Goal: Task Accomplishment & Management: Use online tool/utility

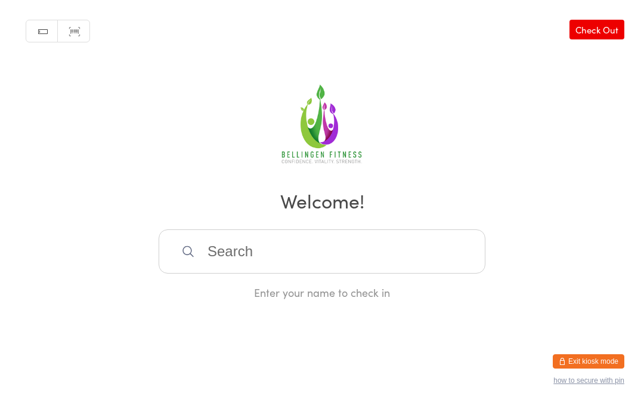
click at [369, 259] on input "search" at bounding box center [322, 252] width 327 height 44
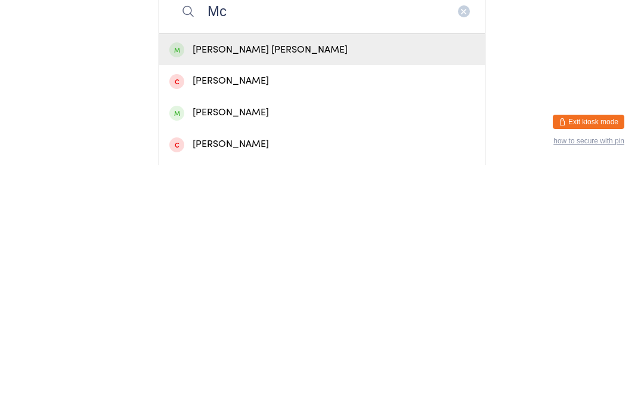
type input "M"
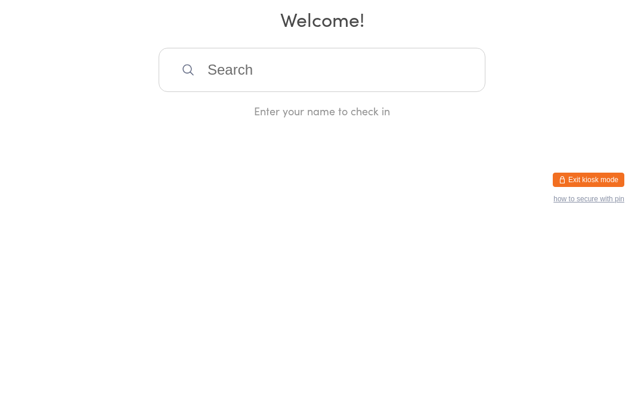
click at [294, 230] on input "search" at bounding box center [322, 252] width 327 height 44
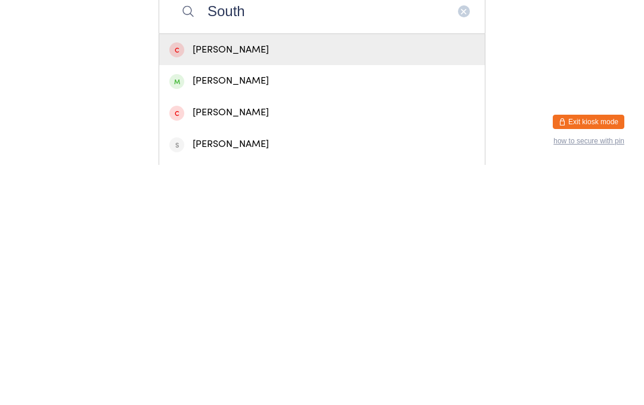
type input "South"
click at [251, 313] on div "[PERSON_NAME]" at bounding box center [321, 321] width 305 height 16
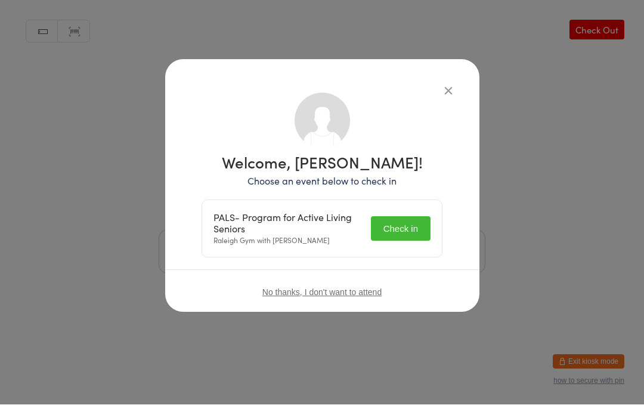
click at [399, 231] on button "Check in" at bounding box center [401, 229] width 60 height 24
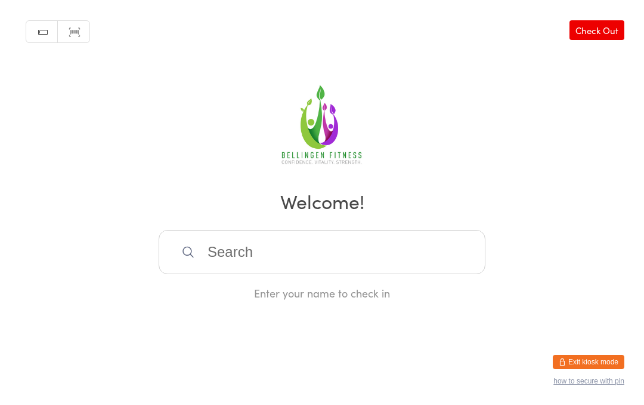
click at [268, 265] on input "search" at bounding box center [322, 252] width 327 height 44
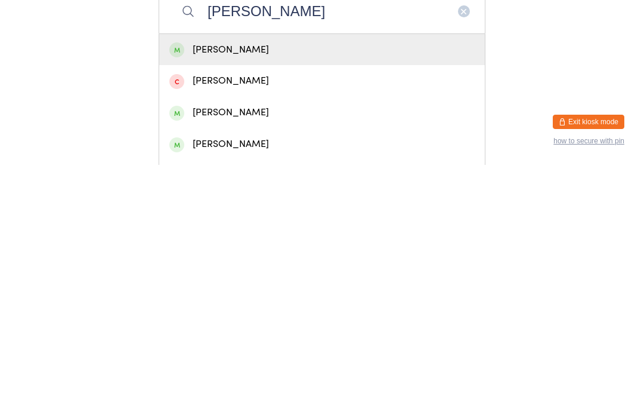
type input "[PERSON_NAME]"
click at [234, 344] on div "[PERSON_NAME]" at bounding box center [321, 352] width 305 height 16
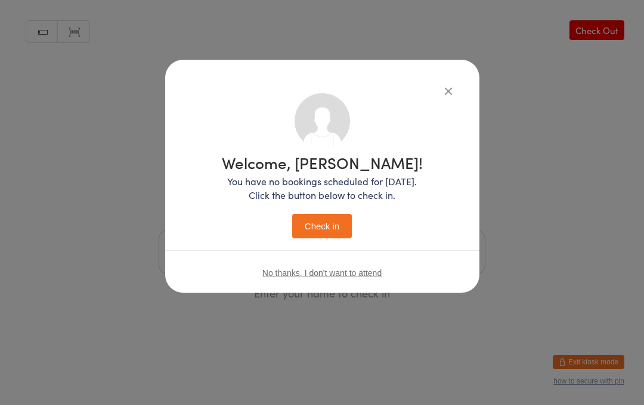
click at [329, 229] on button "Check in" at bounding box center [322, 226] width 60 height 24
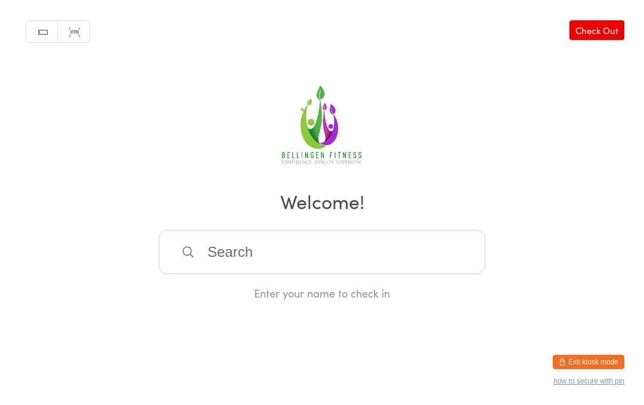
click at [229, 259] on input "search" at bounding box center [322, 252] width 327 height 44
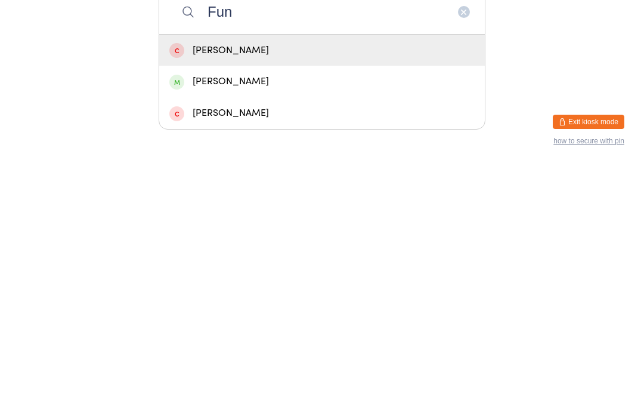
type input "Fun"
click at [248, 313] on div "[PERSON_NAME]" at bounding box center [321, 321] width 305 height 16
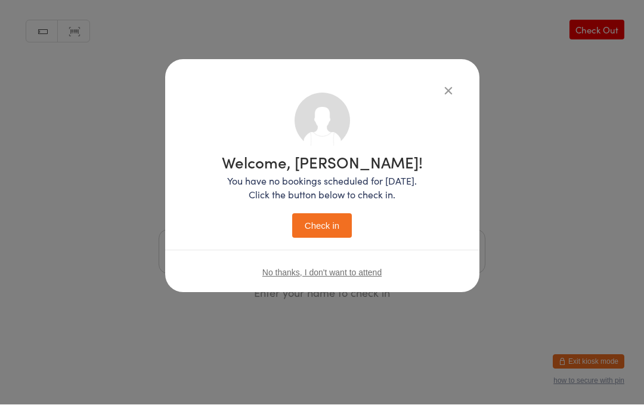
click at [321, 228] on button "Check in" at bounding box center [322, 226] width 60 height 24
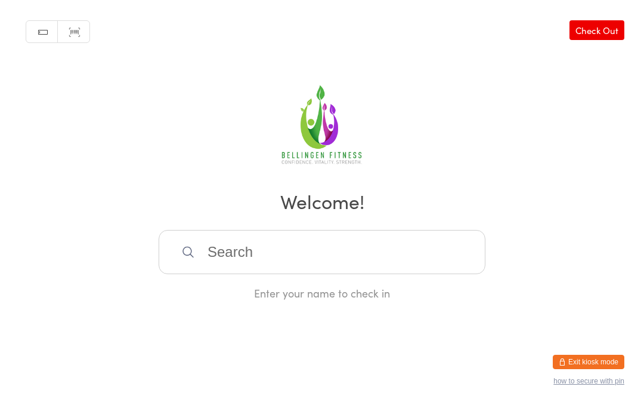
click at [336, 274] on input "search" at bounding box center [322, 252] width 327 height 44
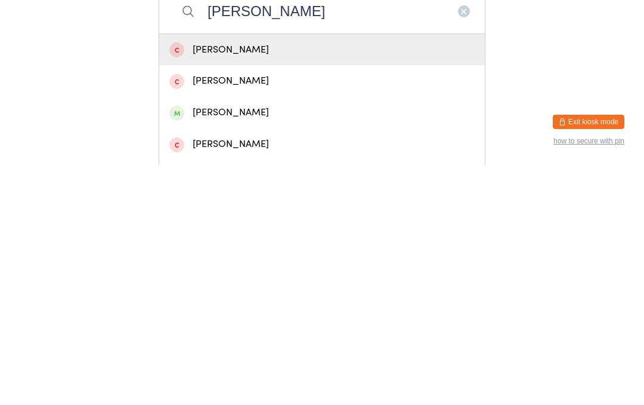
type input "[PERSON_NAME]"
click at [242, 344] on div "[PERSON_NAME]" at bounding box center [321, 352] width 305 height 16
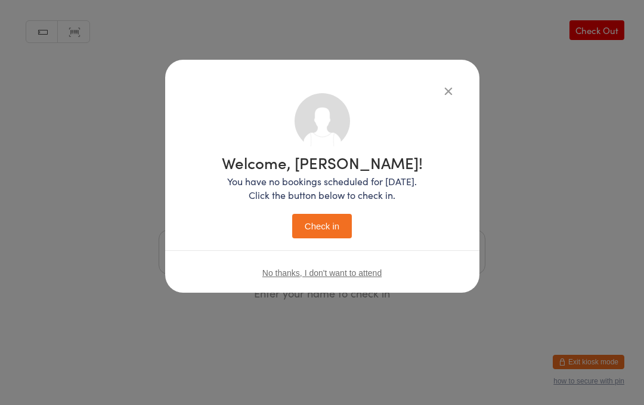
click at [313, 218] on button "Check in" at bounding box center [322, 226] width 60 height 24
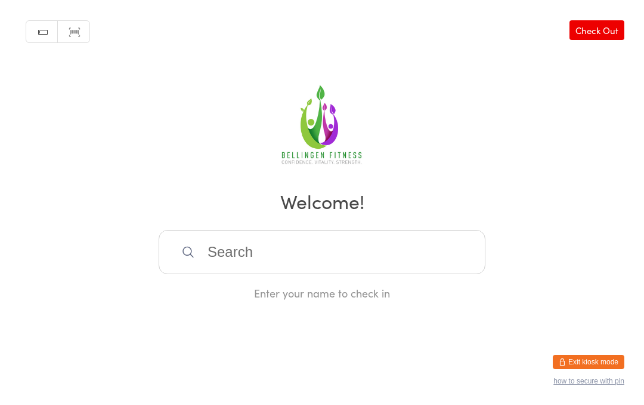
click at [250, 257] on input "search" at bounding box center [322, 252] width 327 height 44
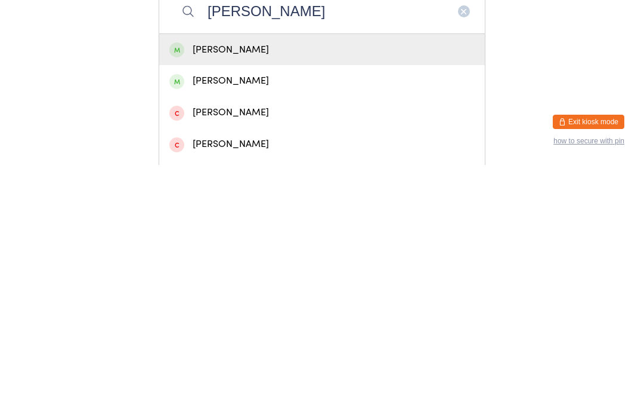
type input "[PERSON_NAME]"
click at [272, 282] on div "[PERSON_NAME]" at bounding box center [321, 290] width 305 height 16
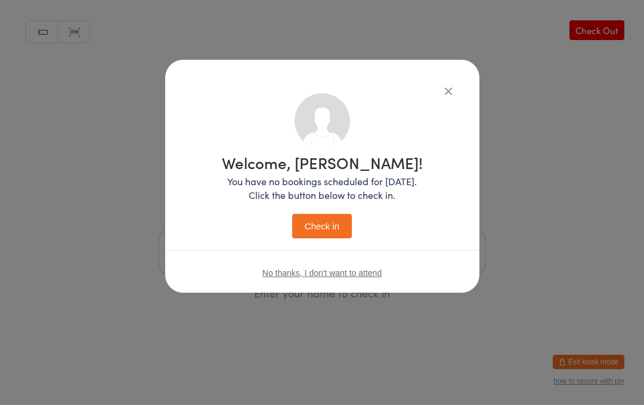
click at [332, 218] on button "Check in" at bounding box center [322, 226] width 60 height 24
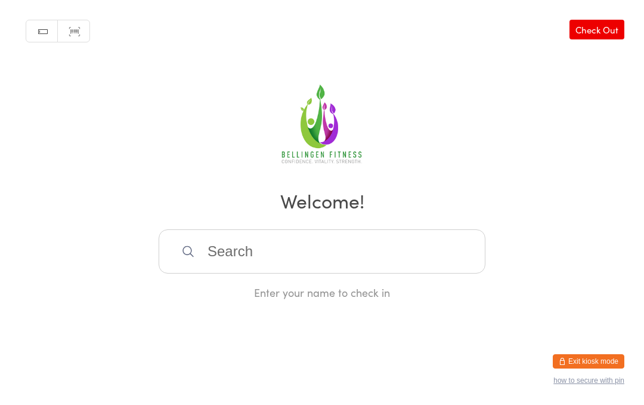
click at [335, 241] on input "search" at bounding box center [322, 252] width 327 height 44
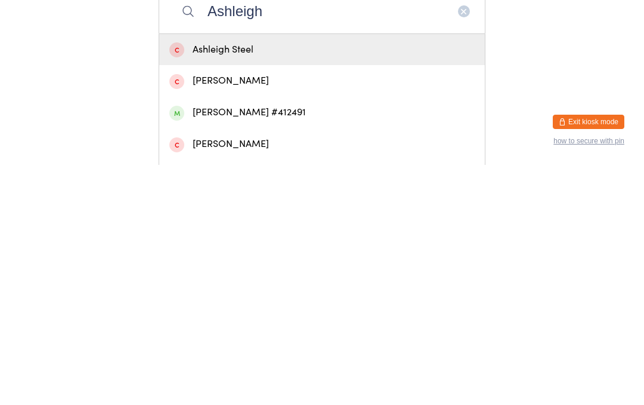
type input "Ashleigh"
click at [289, 344] on div "[PERSON_NAME] #412491" at bounding box center [321, 352] width 305 height 16
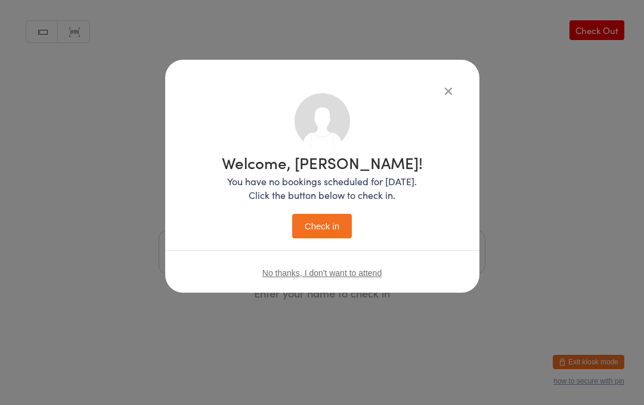
click at [338, 218] on button "Check in" at bounding box center [322, 226] width 60 height 24
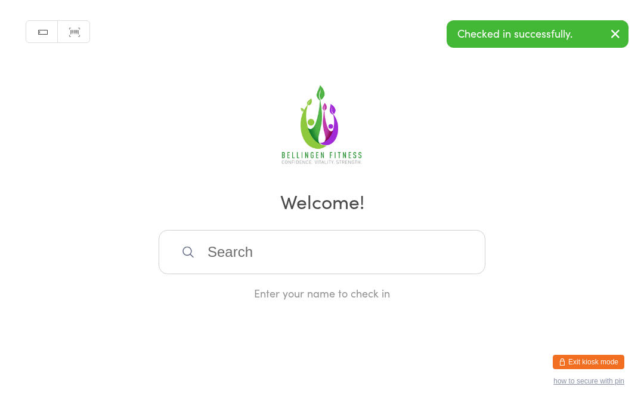
click at [321, 254] on input "search" at bounding box center [322, 252] width 327 height 44
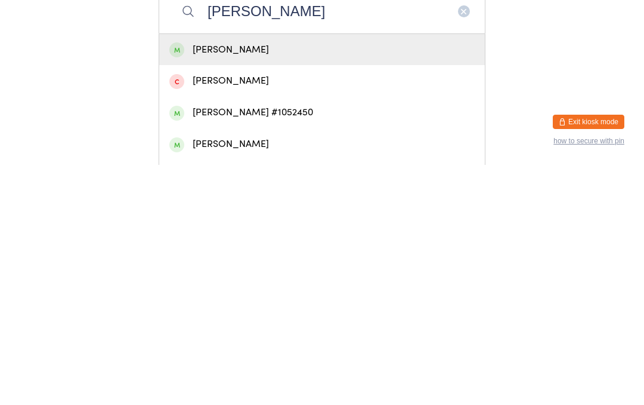
type input "[PERSON_NAME]"
click at [313, 344] on div "[PERSON_NAME] #1052450" at bounding box center [321, 352] width 305 height 16
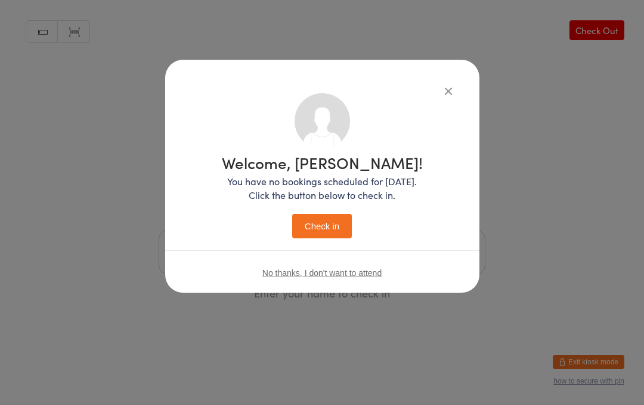
click at [336, 225] on button "Check in" at bounding box center [322, 226] width 60 height 24
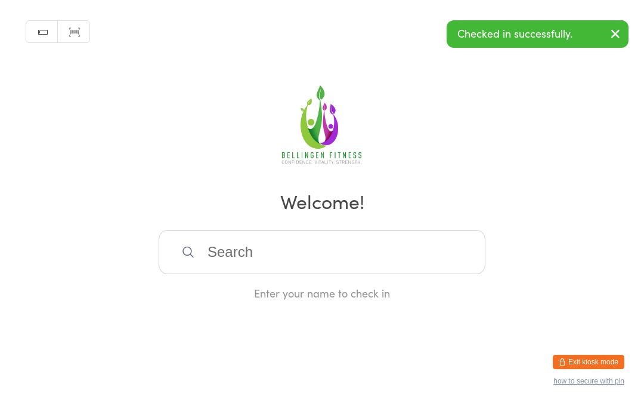
click at [293, 253] on input "search" at bounding box center [322, 252] width 327 height 44
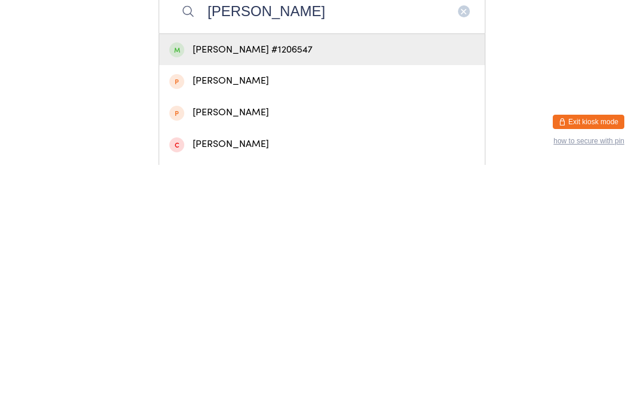
type input "[PERSON_NAME]"
click at [292, 282] on div "[PERSON_NAME] #1206547" at bounding box center [321, 290] width 305 height 16
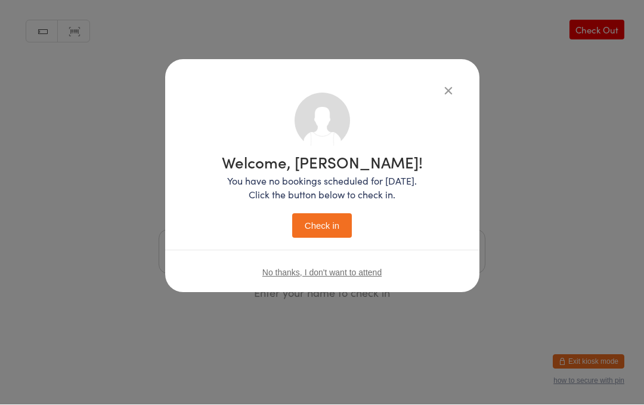
click at [324, 227] on button "Check in" at bounding box center [322, 226] width 60 height 24
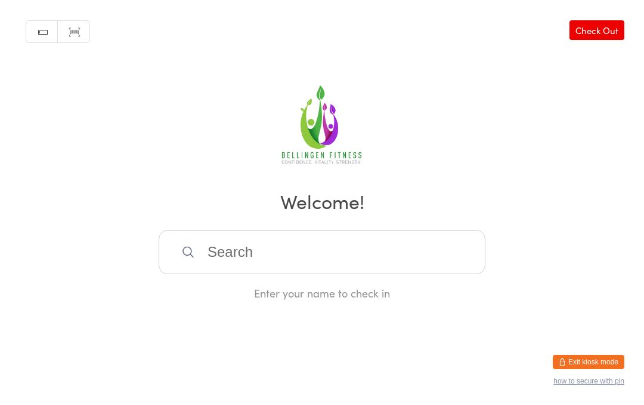
click at [382, 251] on input "search" at bounding box center [322, 252] width 327 height 44
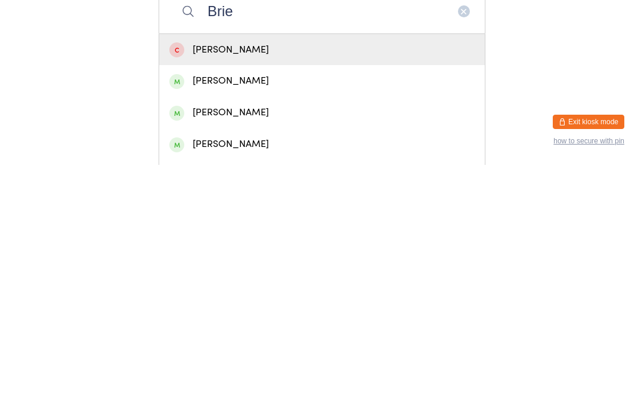
type input "Brie"
click at [261, 313] on div "[PERSON_NAME]" at bounding box center [321, 321] width 305 height 16
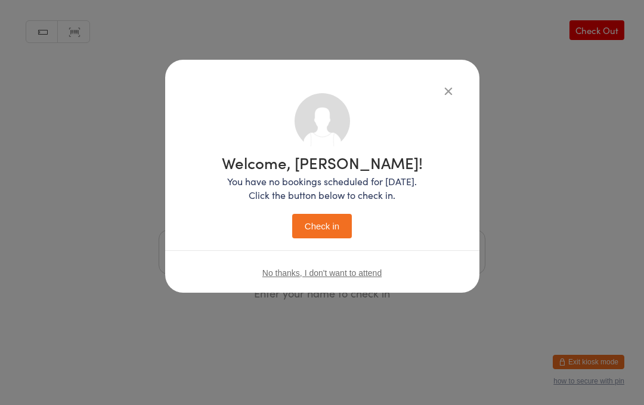
click at [331, 223] on button "Check in" at bounding box center [322, 226] width 60 height 24
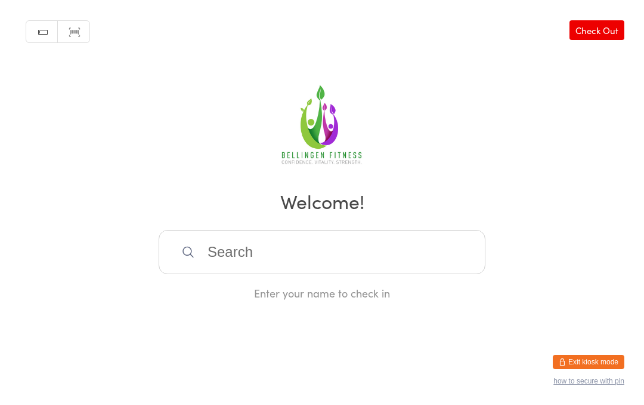
click at [346, 258] on input "search" at bounding box center [322, 252] width 327 height 44
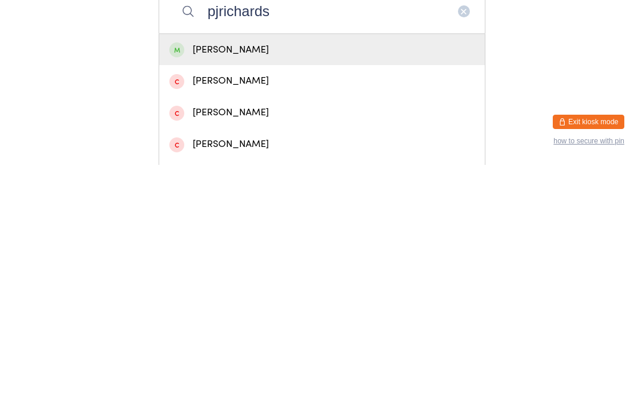
type input "pjrichards"
click at [279, 282] on div "[PERSON_NAME]" at bounding box center [321, 290] width 305 height 16
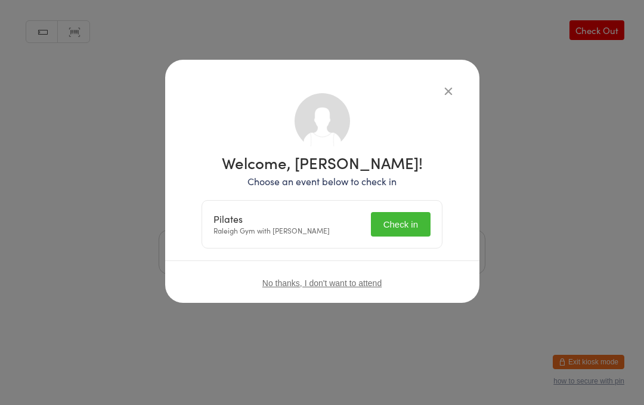
click at [399, 231] on button "Check in" at bounding box center [401, 224] width 60 height 24
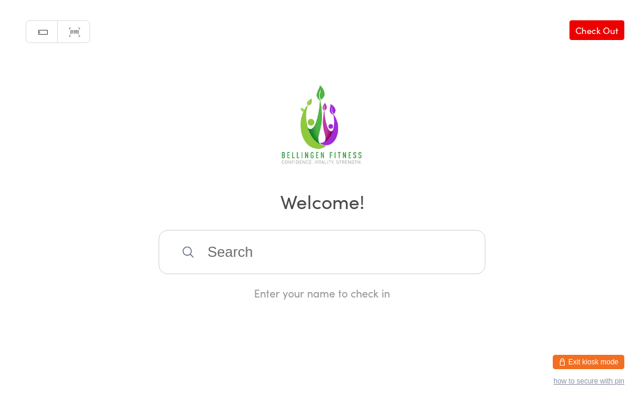
click at [308, 248] on input "search" at bounding box center [322, 252] width 327 height 44
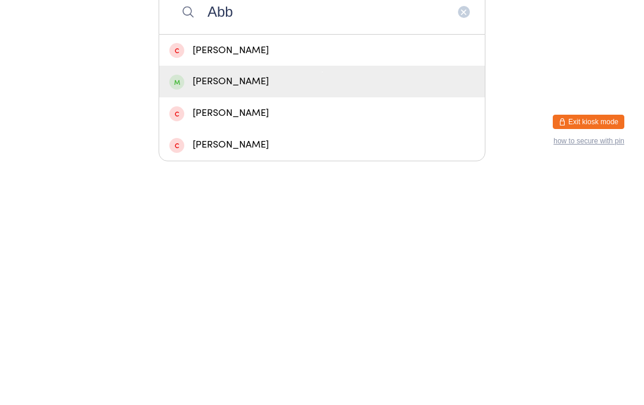
type input "Abb"
click at [266, 313] on div "[PERSON_NAME]" at bounding box center [321, 321] width 305 height 16
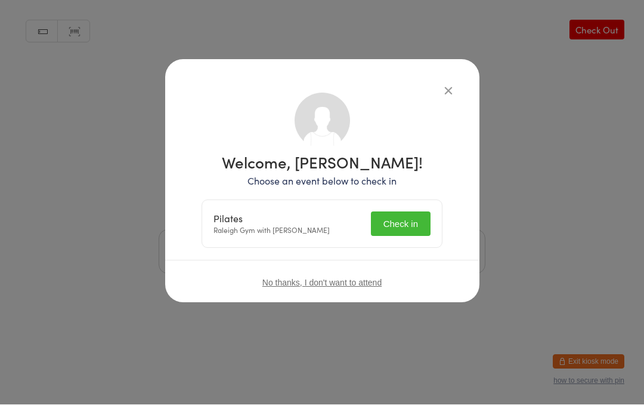
click at [406, 222] on button "Check in" at bounding box center [401, 224] width 60 height 24
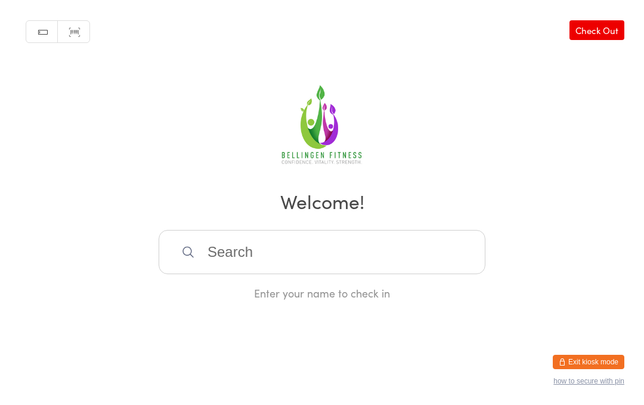
click at [258, 248] on input "search" at bounding box center [322, 252] width 327 height 44
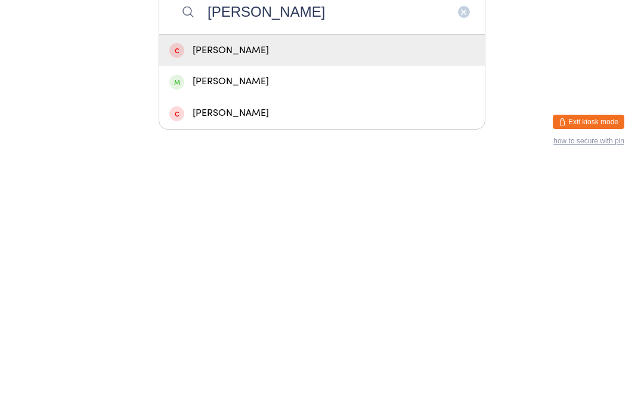
type input "[PERSON_NAME]"
click at [237, 313] on div "[PERSON_NAME]" at bounding box center [321, 321] width 305 height 16
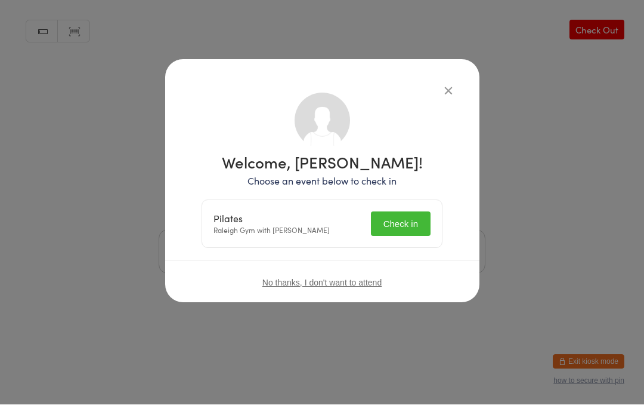
click at [404, 224] on button "Check in" at bounding box center [401, 224] width 60 height 24
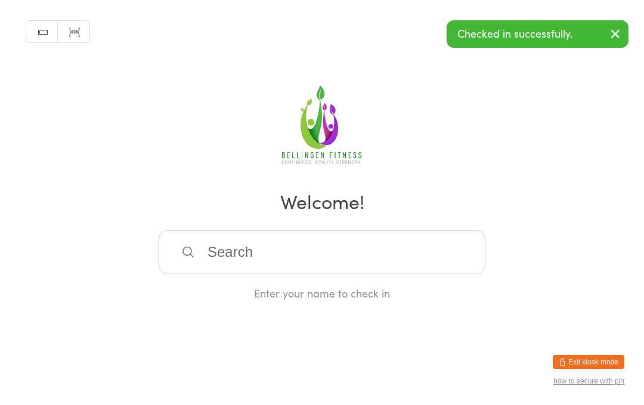
click at [223, 254] on input "search" at bounding box center [322, 252] width 327 height 44
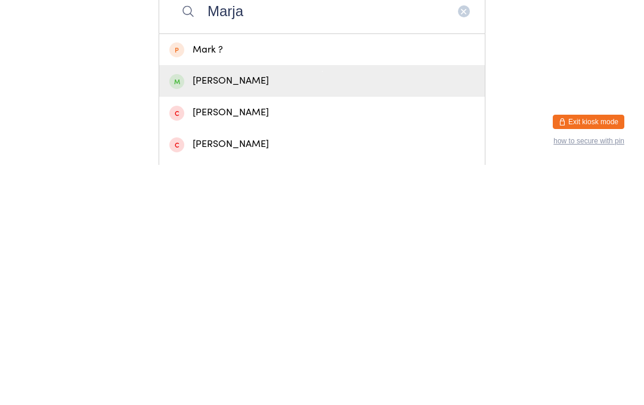
type input "Marja"
click at [247, 313] on div "[PERSON_NAME]" at bounding box center [321, 321] width 305 height 16
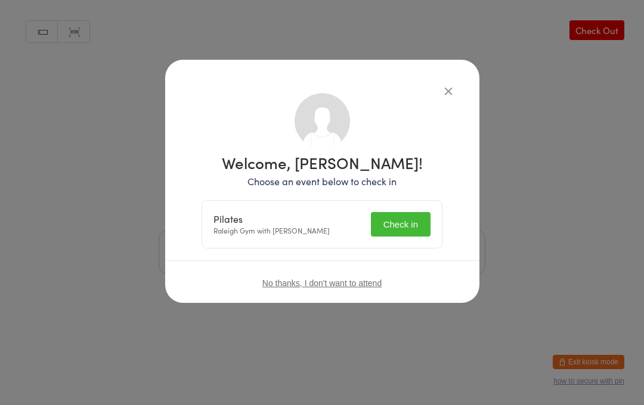
click at [405, 226] on button "Check in" at bounding box center [401, 224] width 60 height 24
